Goal: Check status: Check status

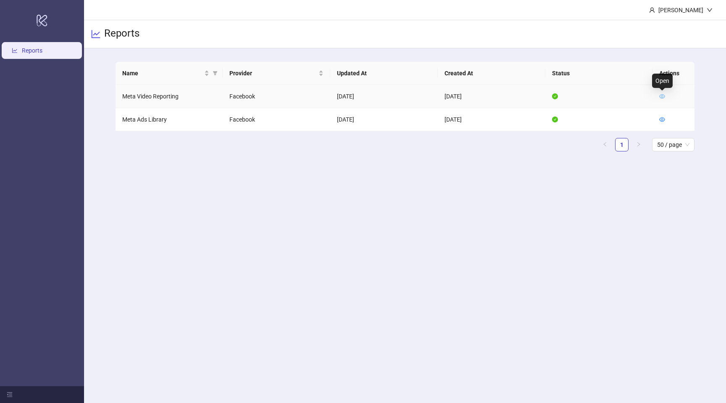
click at [664, 97] on icon "eye" at bounding box center [663, 96] width 6 height 4
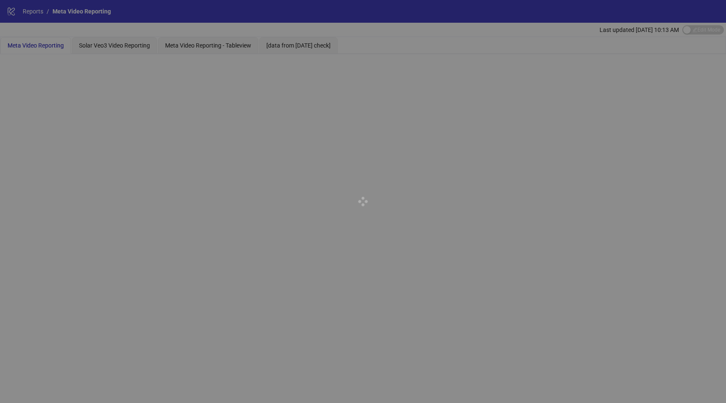
click at [115, 49] on div at bounding box center [363, 201] width 726 height 403
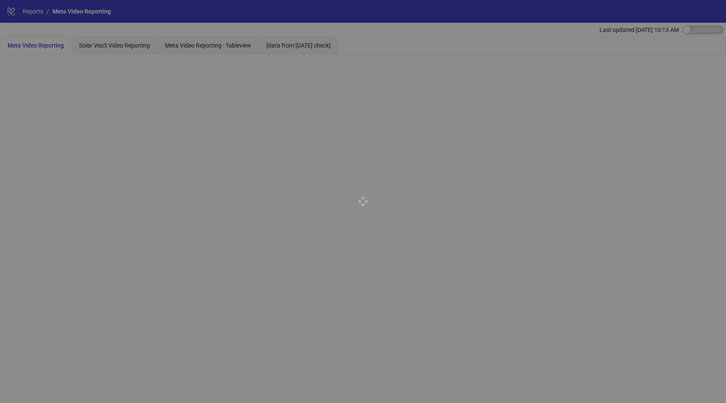
click at [115, 49] on div at bounding box center [363, 201] width 726 height 403
click at [115, 49] on div "Solar Veo3 Video Reporting" at bounding box center [114, 45] width 71 height 9
click at [115, 49] on div at bounding box center [363, 201] width 726 height 403
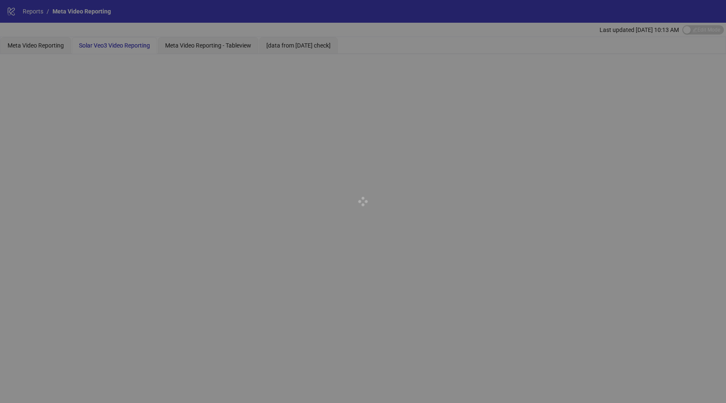
click at [115, 49] on div at bounding box center [363, 201] width 726 height 403
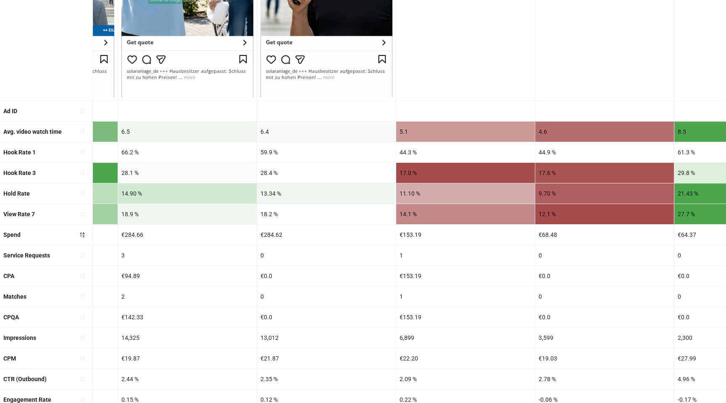
scroll to position [0, 1175]
